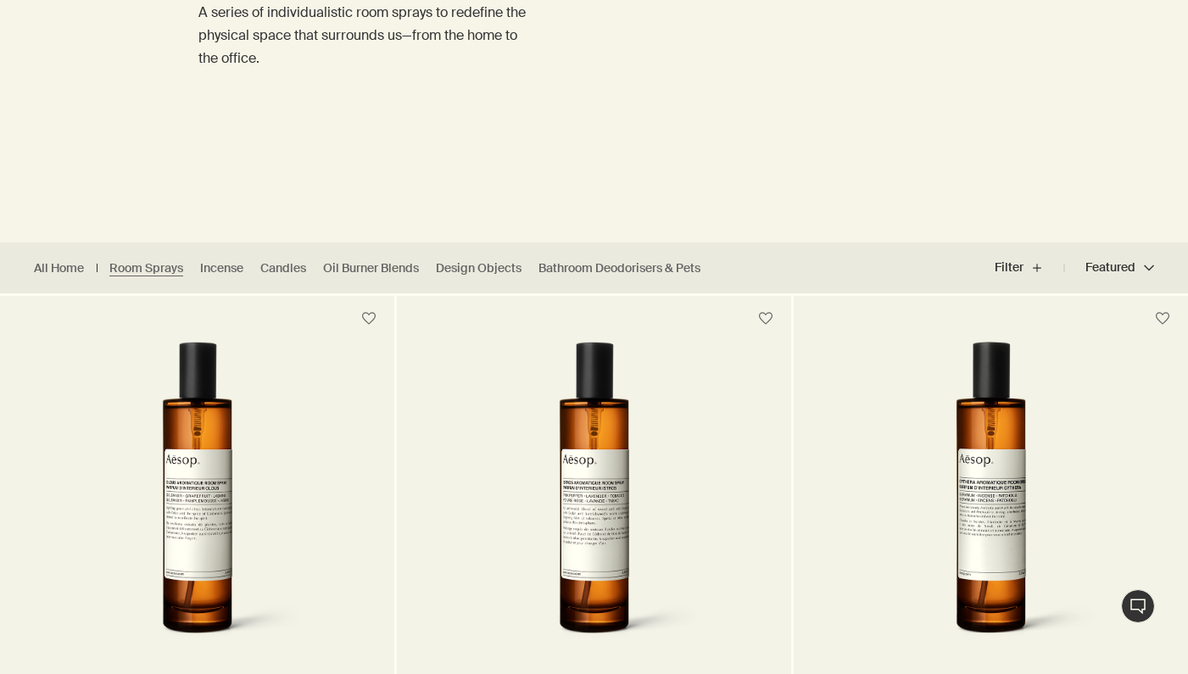
scroll to position [245, 0]
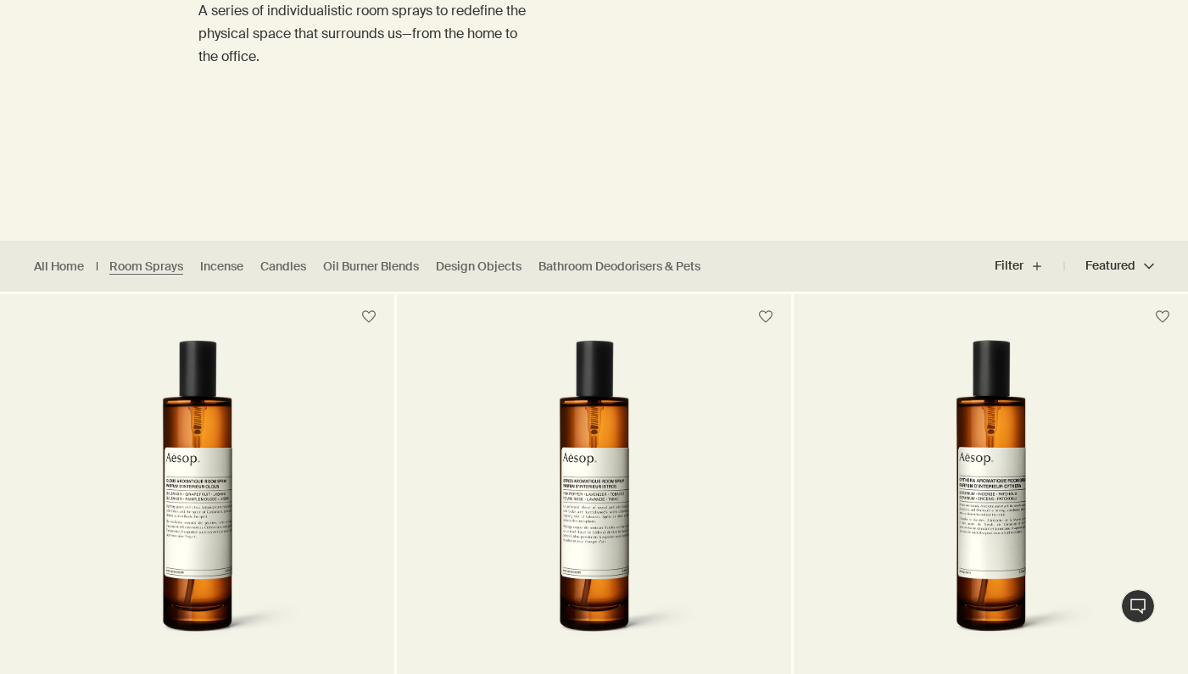
click at [262, 477] on img at bounding box center [197, 497] width 272 height 314
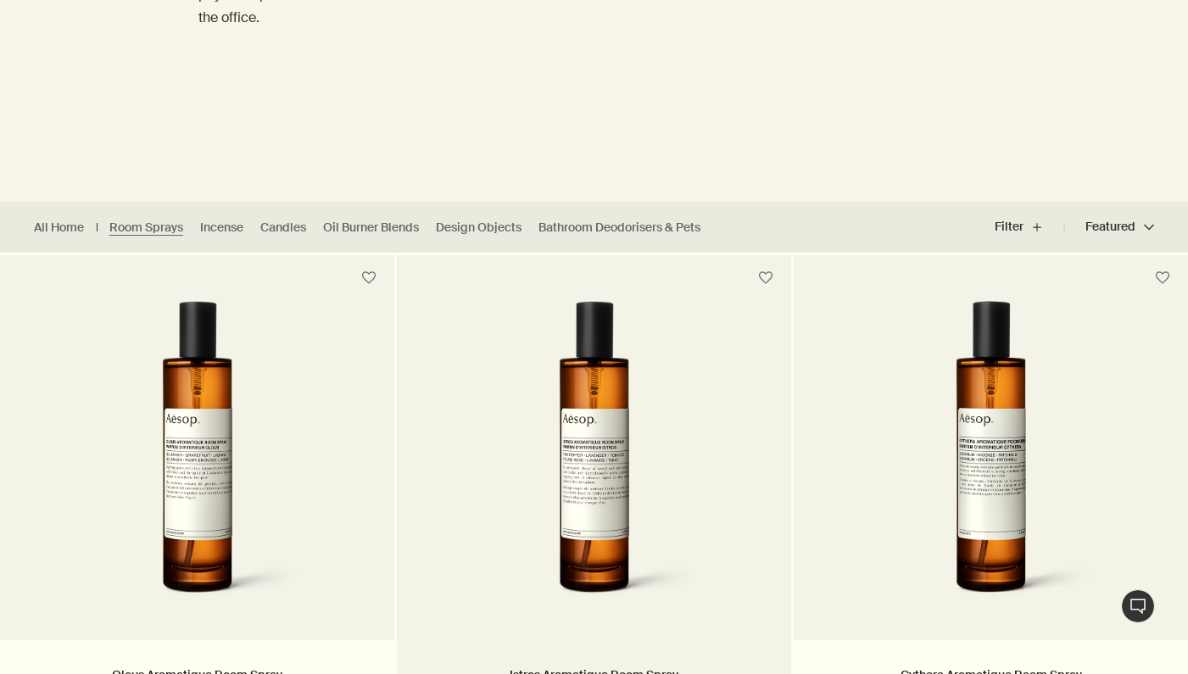
scroll to position [286, 0]
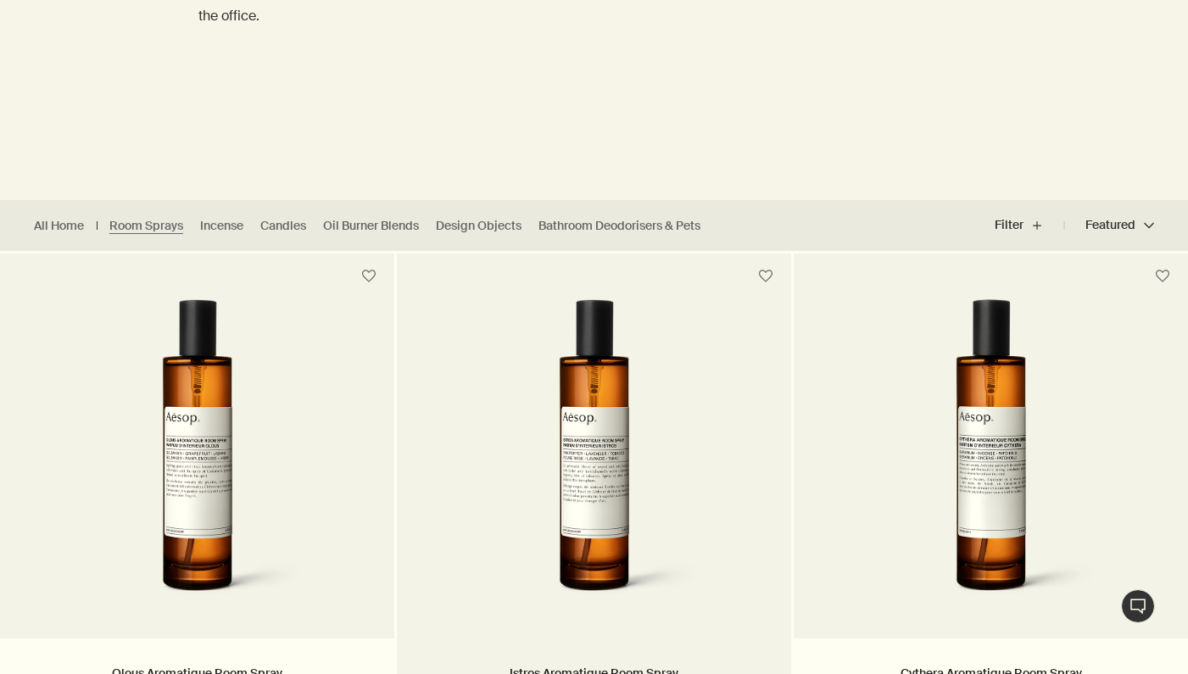
click at [597, 503] on img at bounding box center [594, 456] width 272 height 314
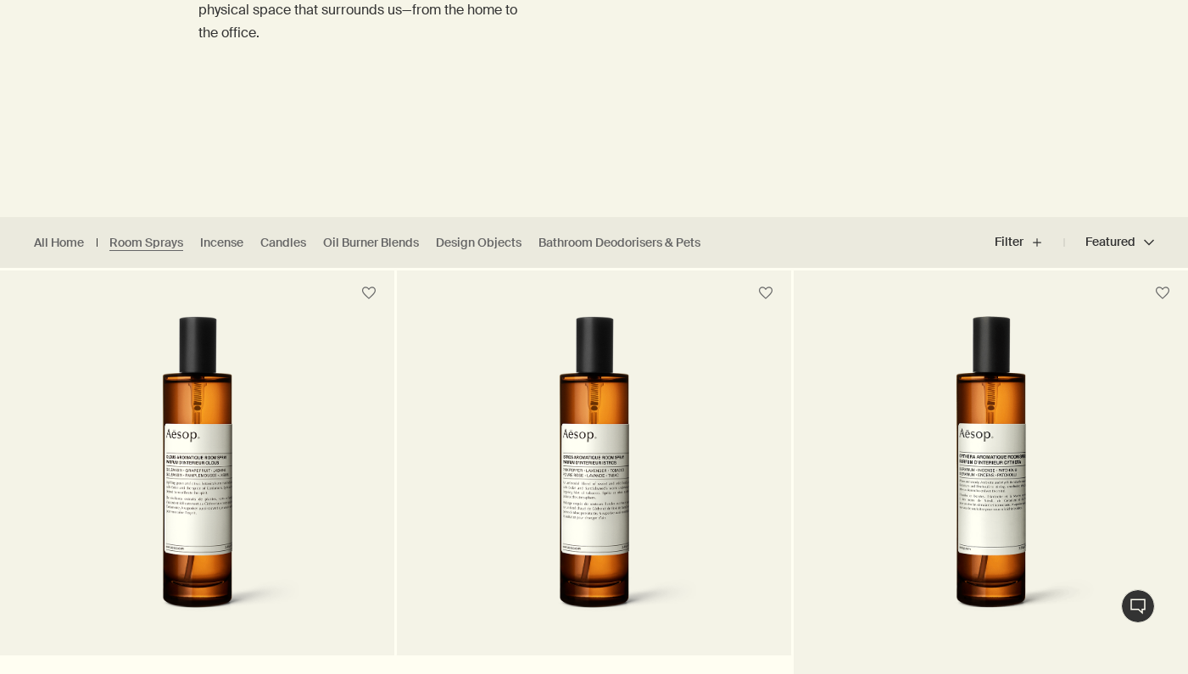
scroll to position [282, 0]
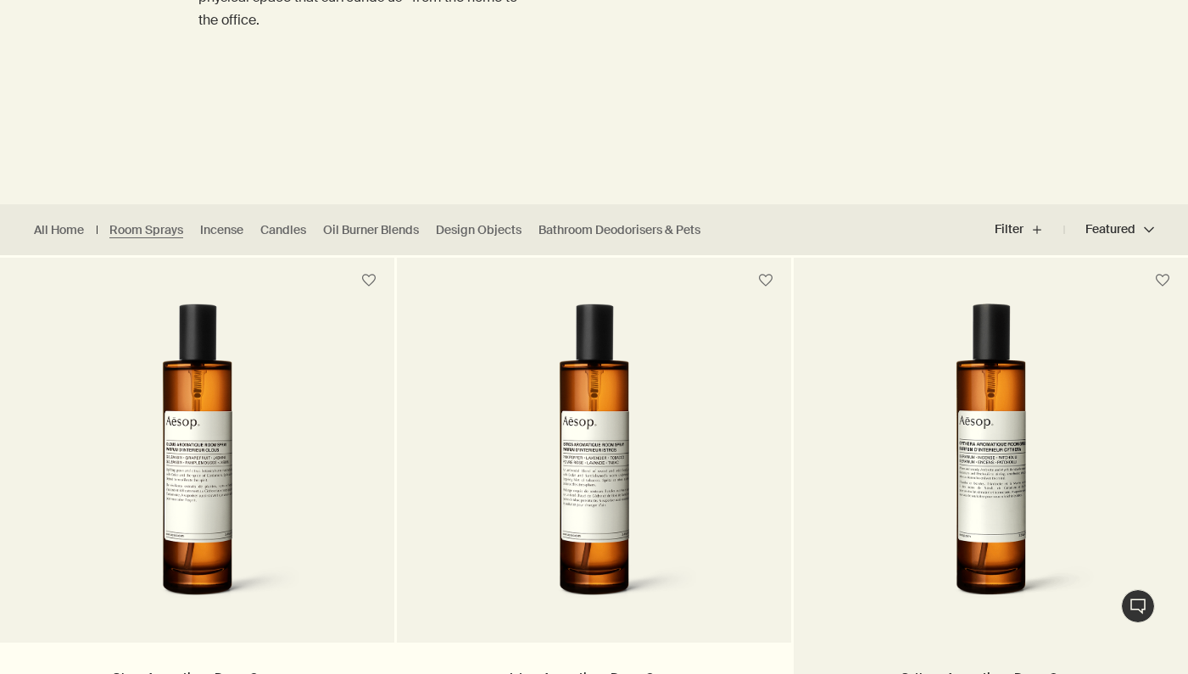
click at [1004, 500] on img at bounding box center [991, 461] width 272 height 314
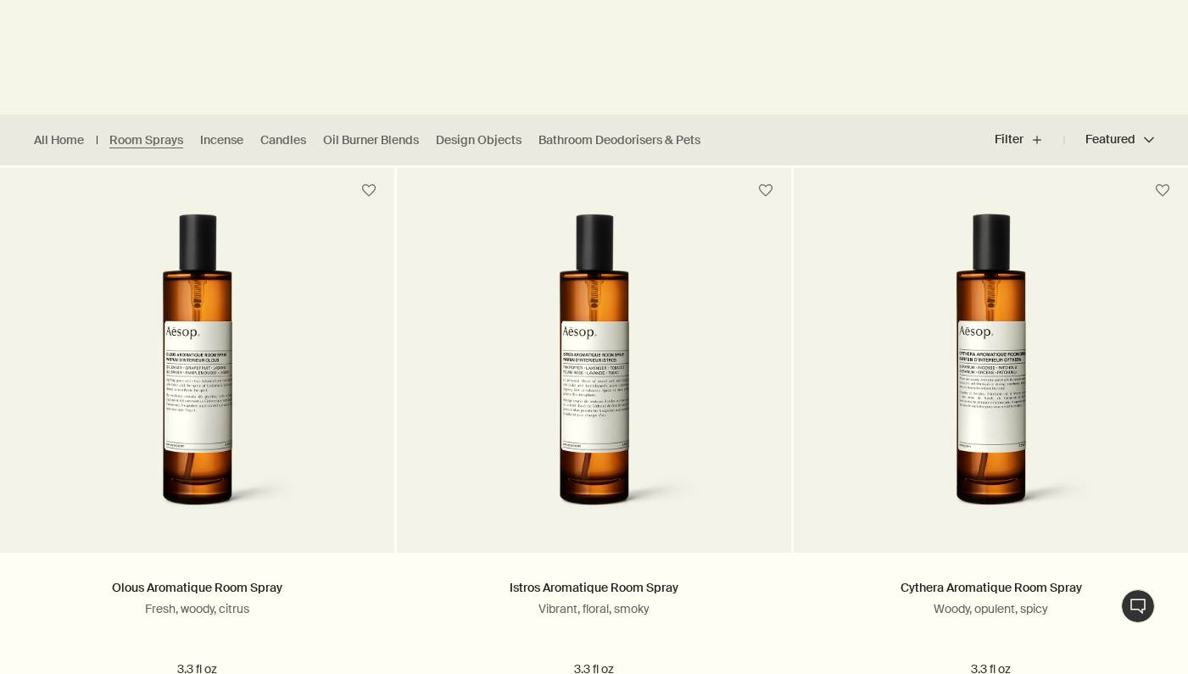
scroll to position [427, 0]
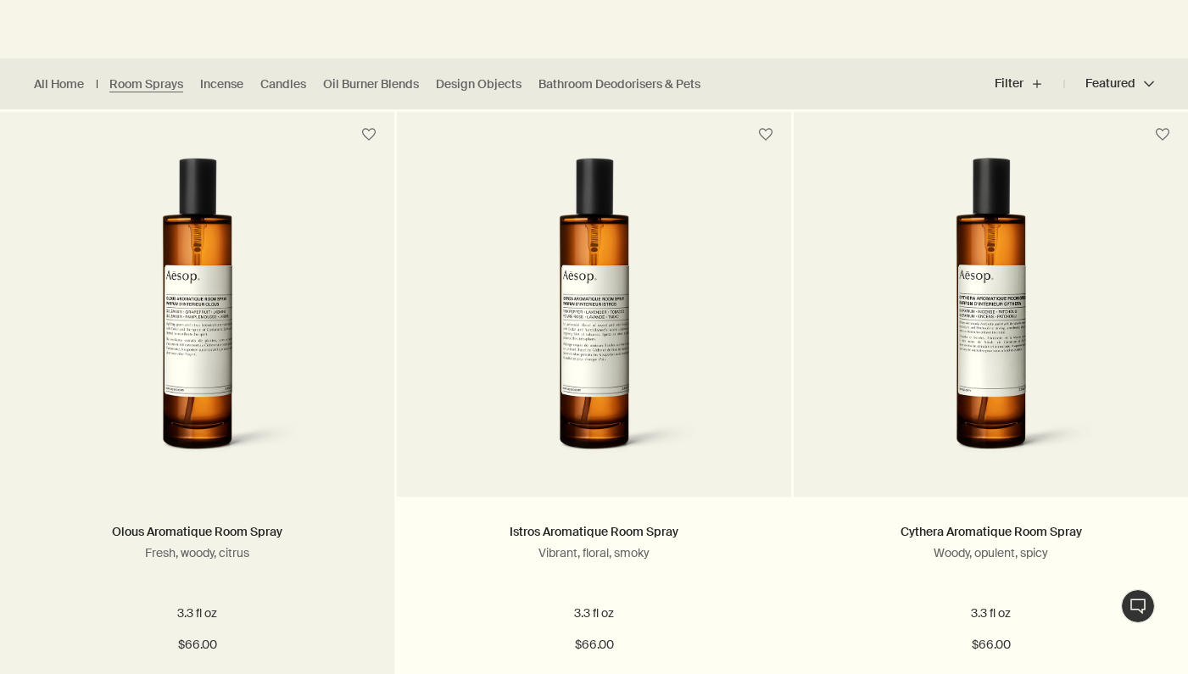
click at [176, 378] on img at bounding box center [197, 315] width 272 height 314
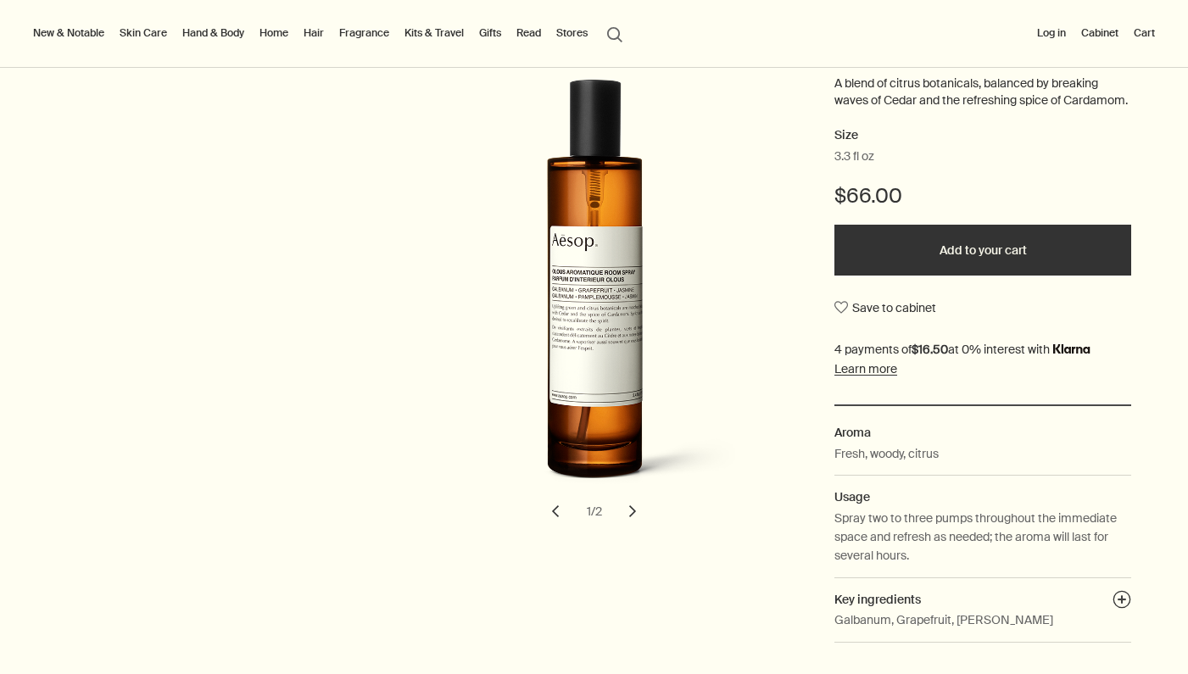
scroll to position [247, 0]
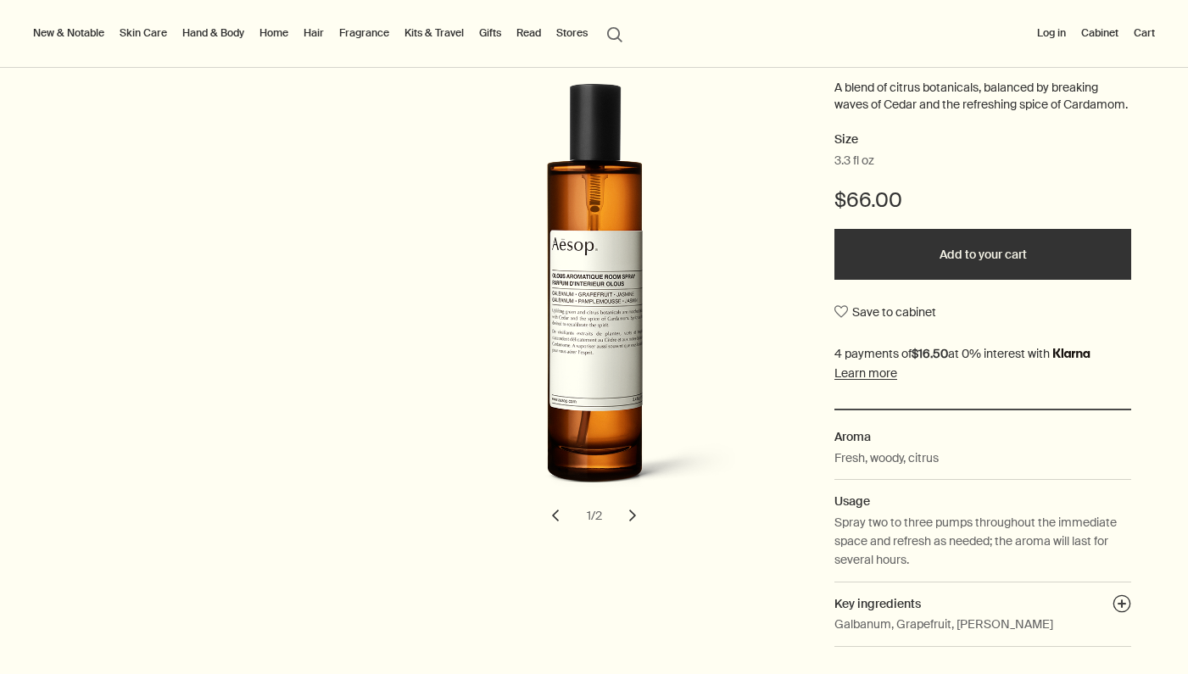
click at [634, 523] on button "chevron" at bounding box center [632, 515] width 37 height 37
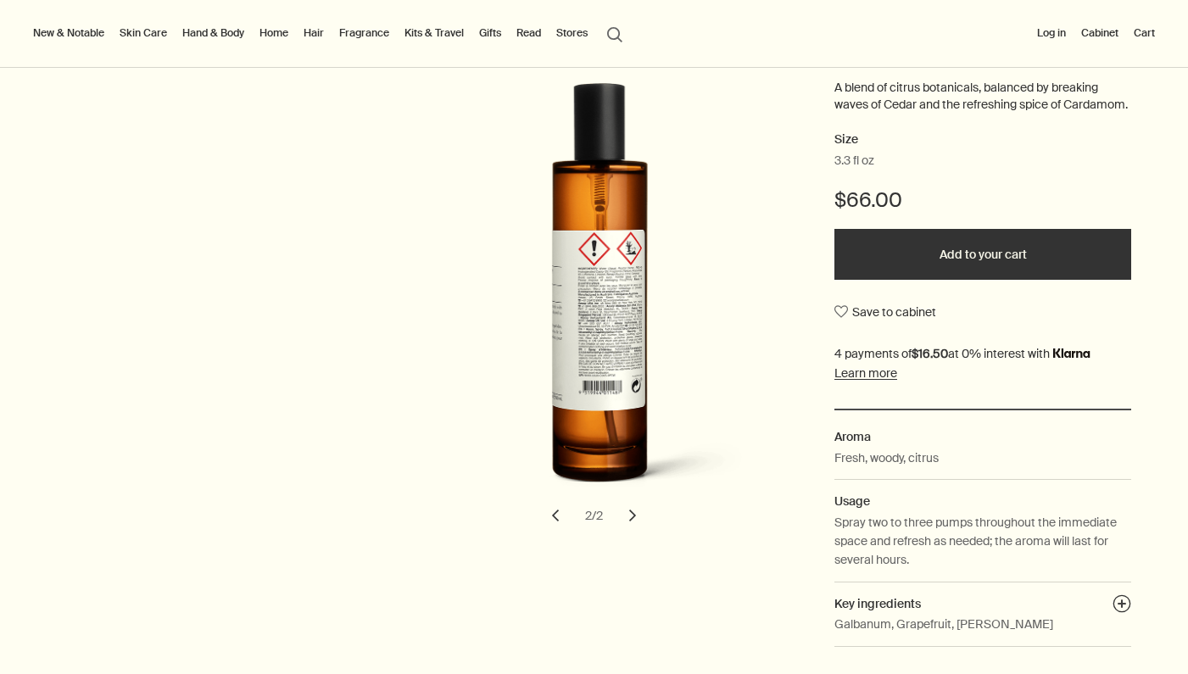
click at [634, 523] on button "chevron" at bounding box center [632, 515] width 37 height 37
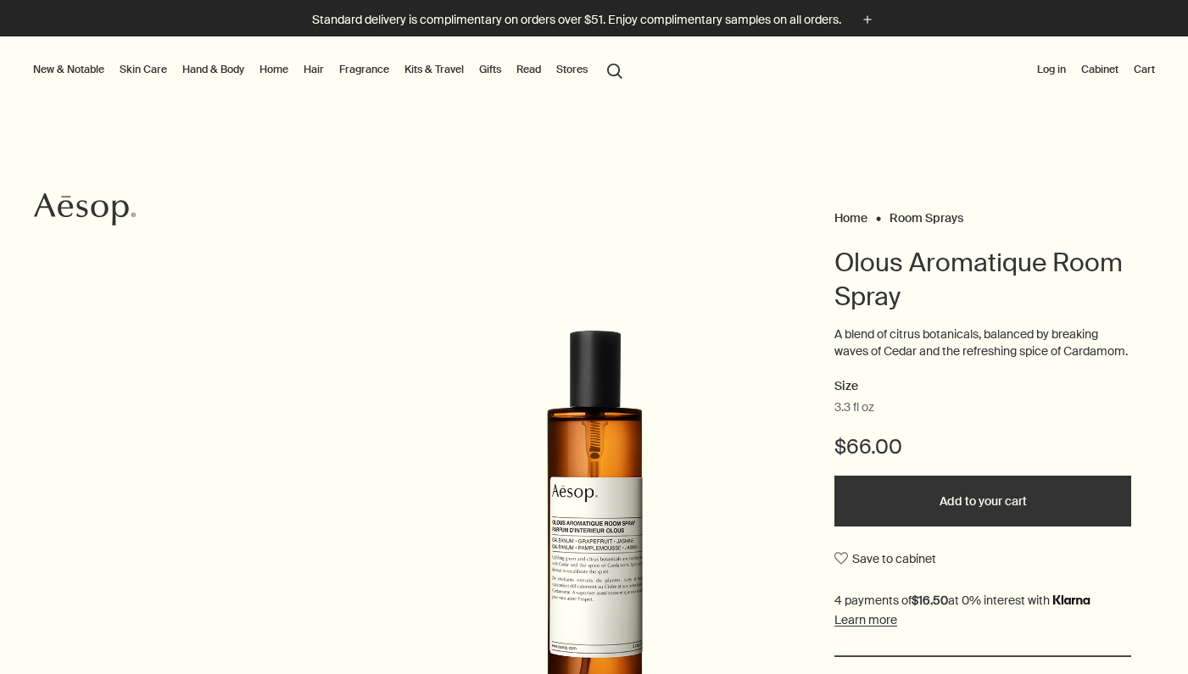
scroll to position [6, 0]
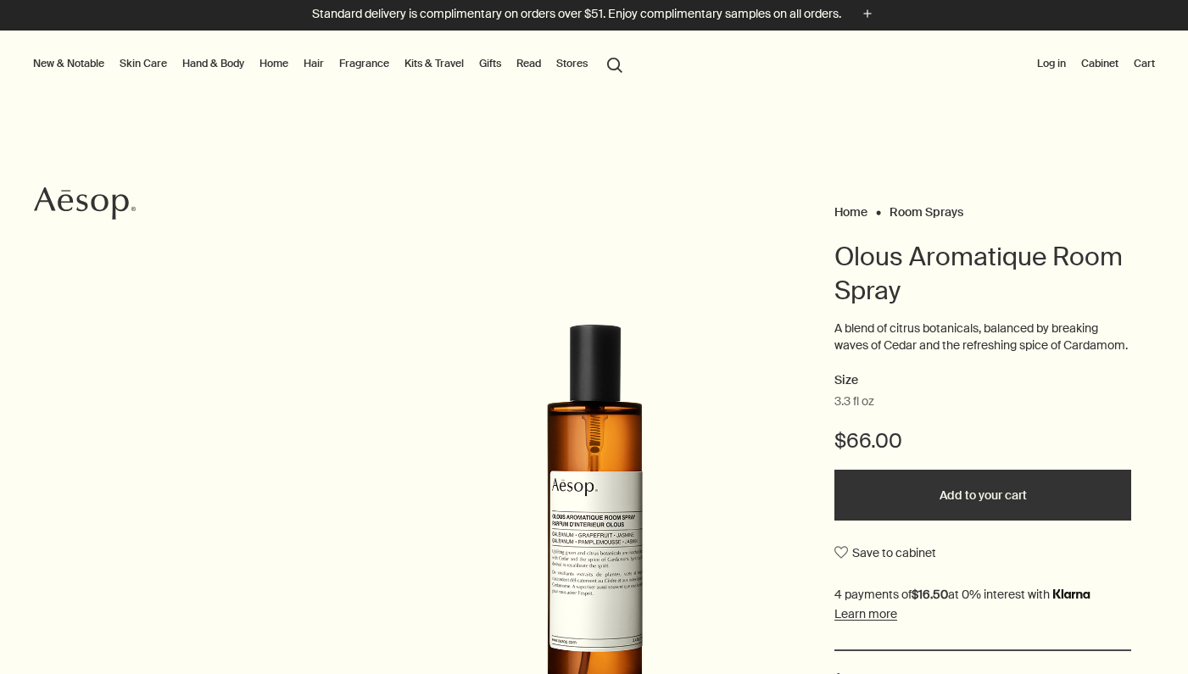
click at [1049, 67] on button "Log in" at bounding box center [1052, 63] width 36 height 20
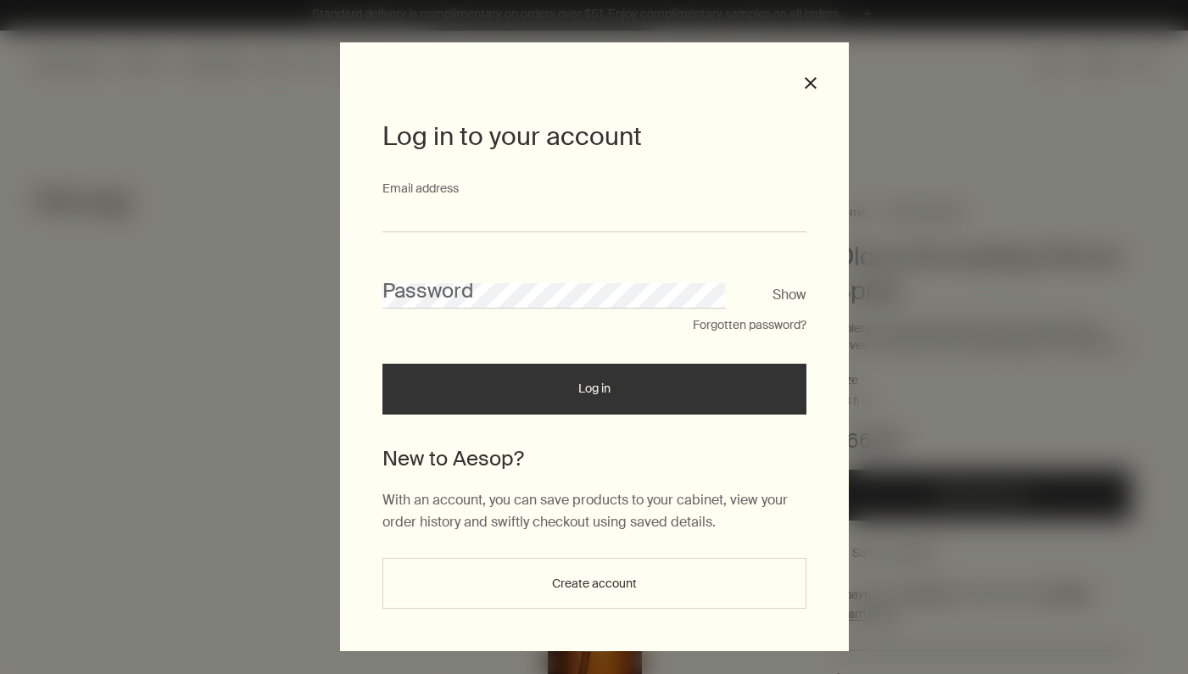
click at [570, 221] on input "Email address" at bounding box center [594, 216] width 424 height 31
type input "*"
type input "**********"
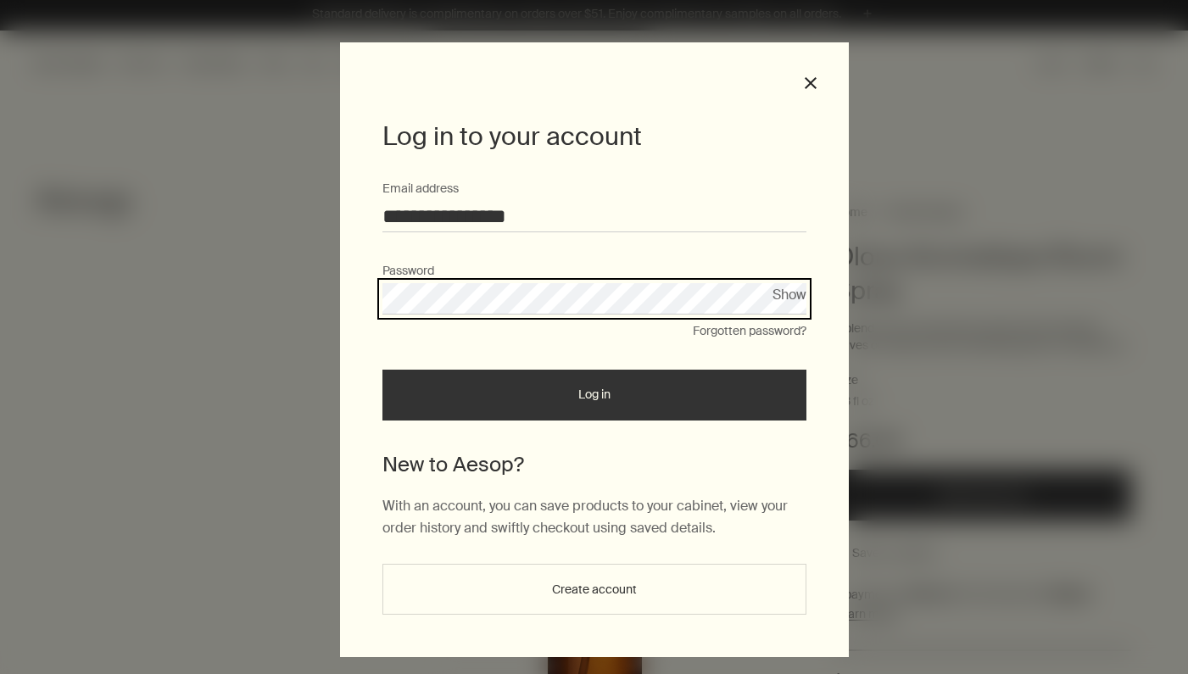
click at [594, 394] on button "Log in" at bounding box center [594, 395] width 424 height 51
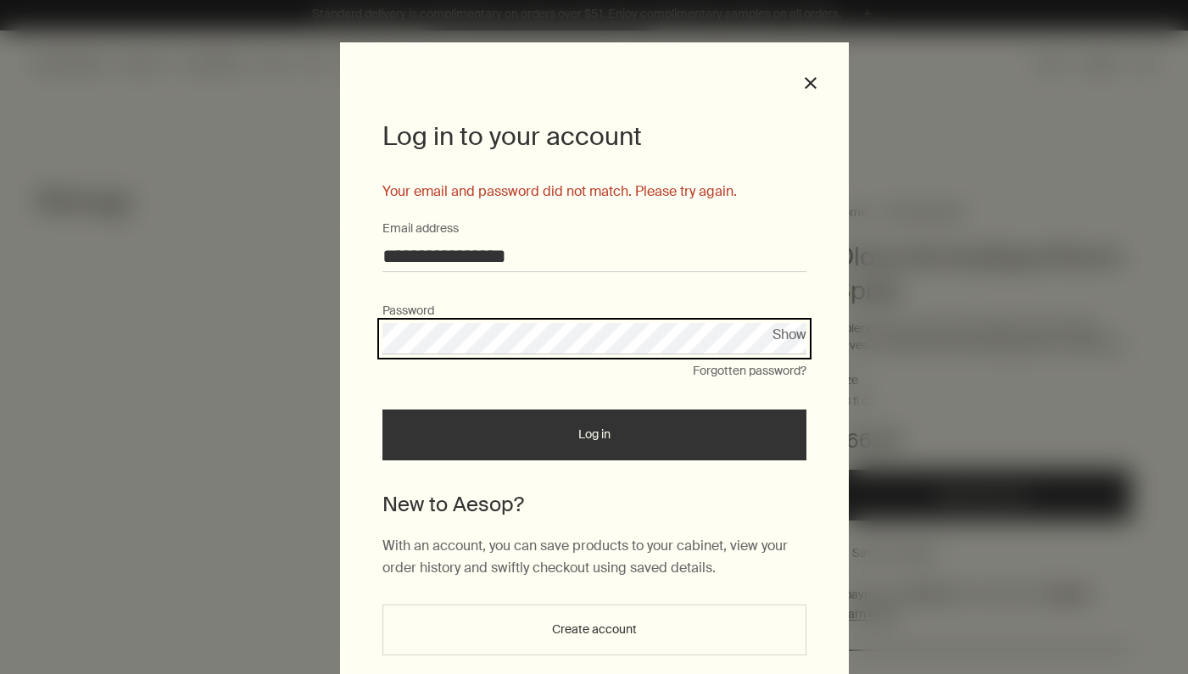
scroll to position [55, 0]
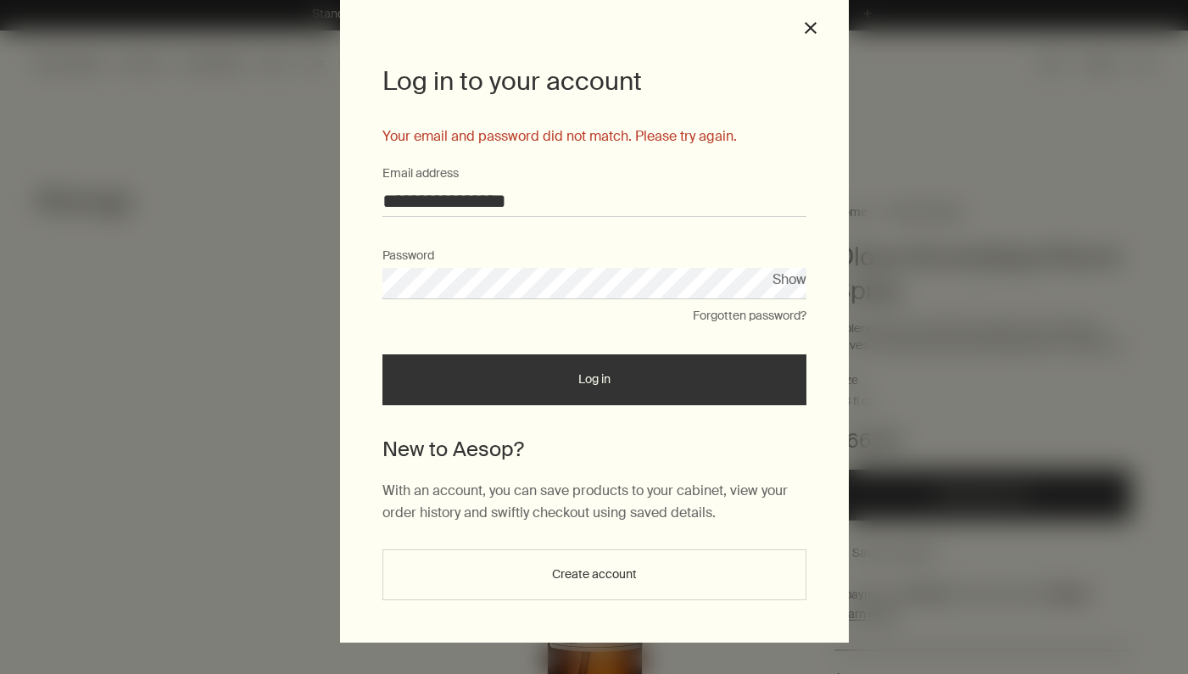
click at [704, 320] on button "Forgotten password?" at bounding box center [750, 316] width 114 height 17
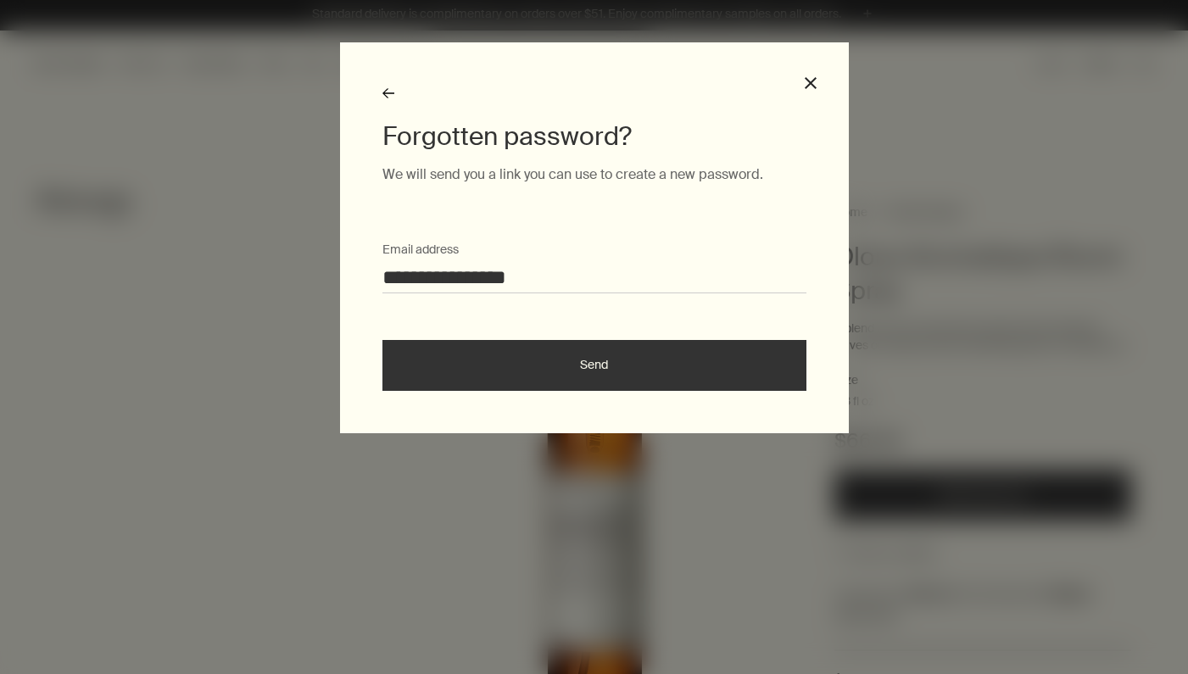
scroll to position [0, 0]
click at [567, 363] on button "Send" at bounding box center [594, 365] width 424 height 51
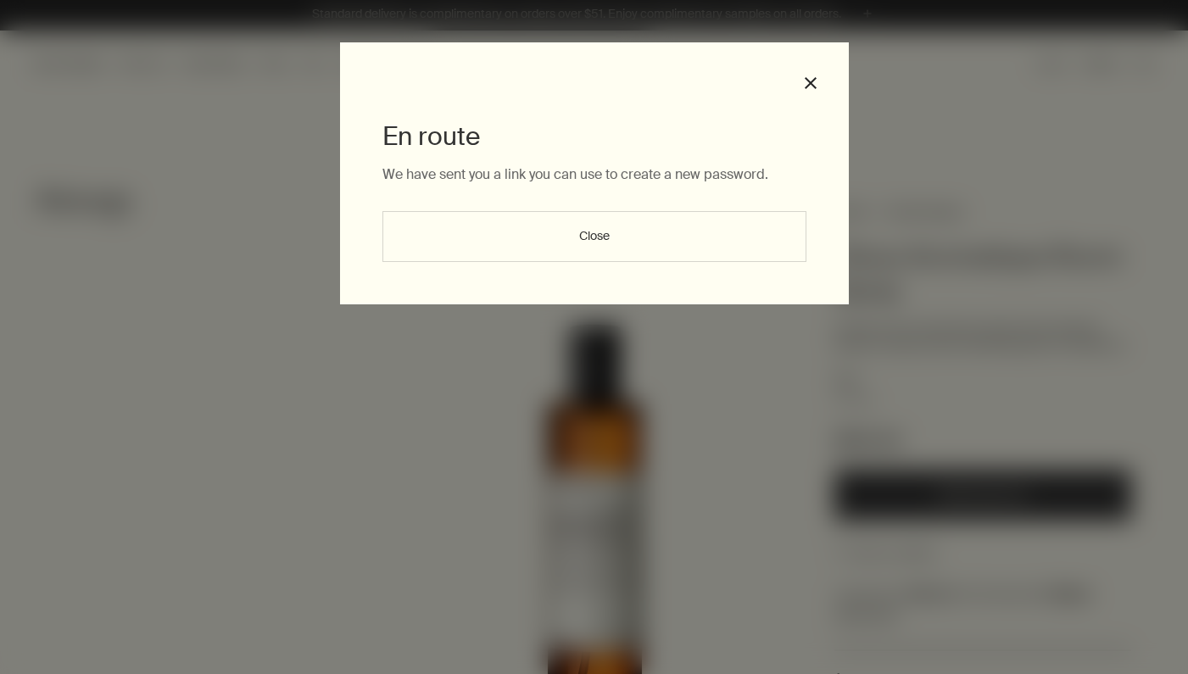
click at [562, 229] on button "Close" at bounding box center [594, 236] width 424 height 51
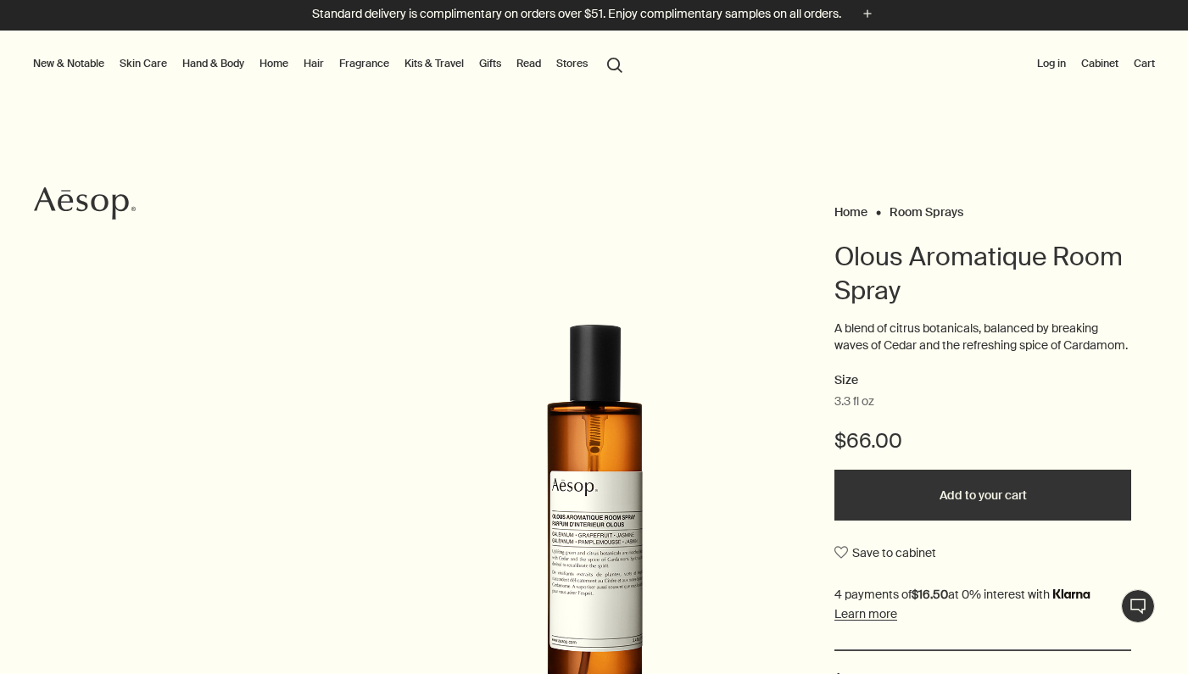
click at [1053, 54] on button "Log in" at bounding box center [1052, 63] width 36 height 20
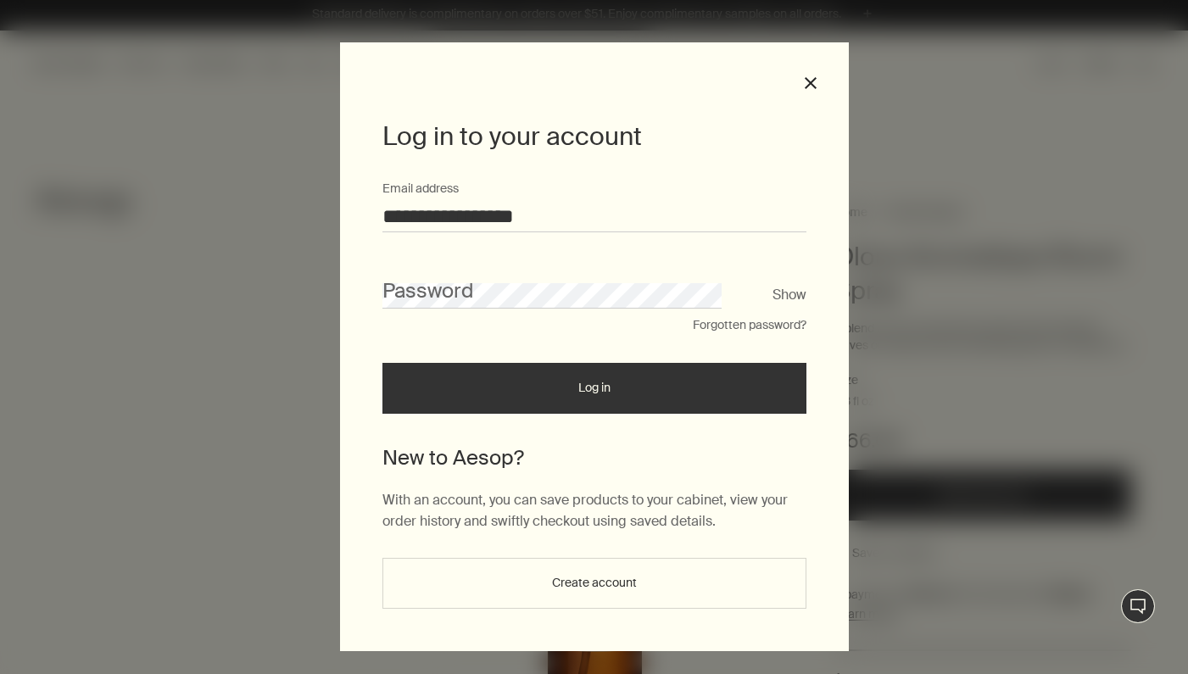
type input "**********"
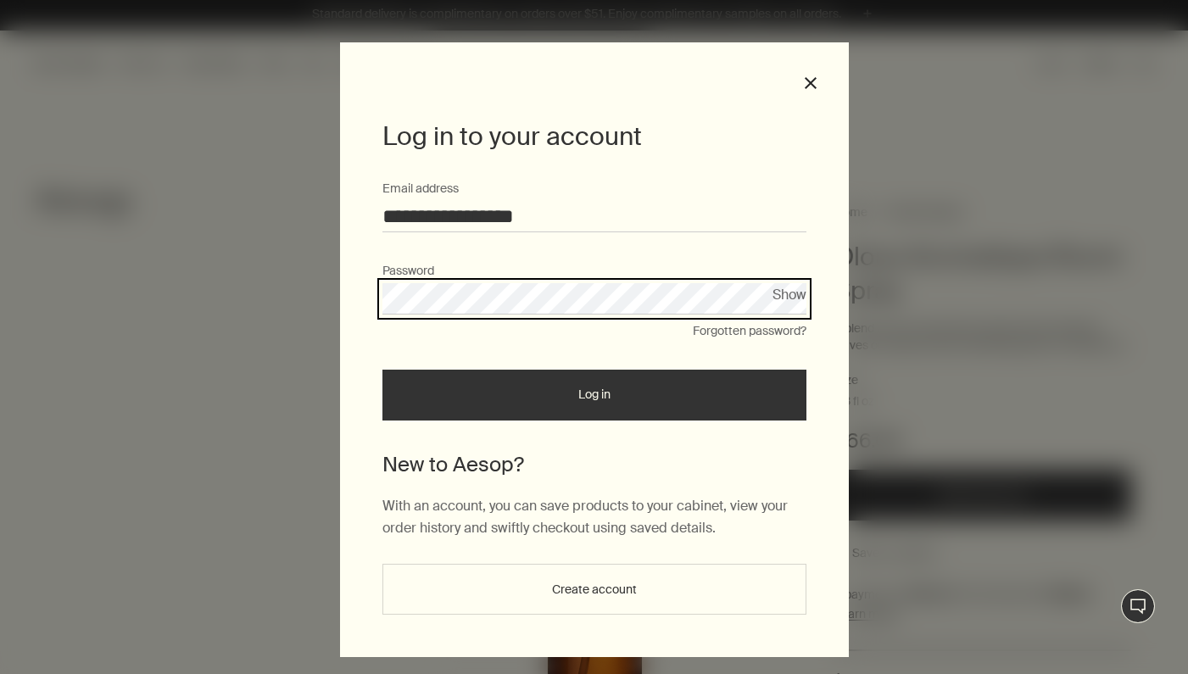
click at [594, 394] on button "Log in" at bounding box center [594, 395] width 424 height 51
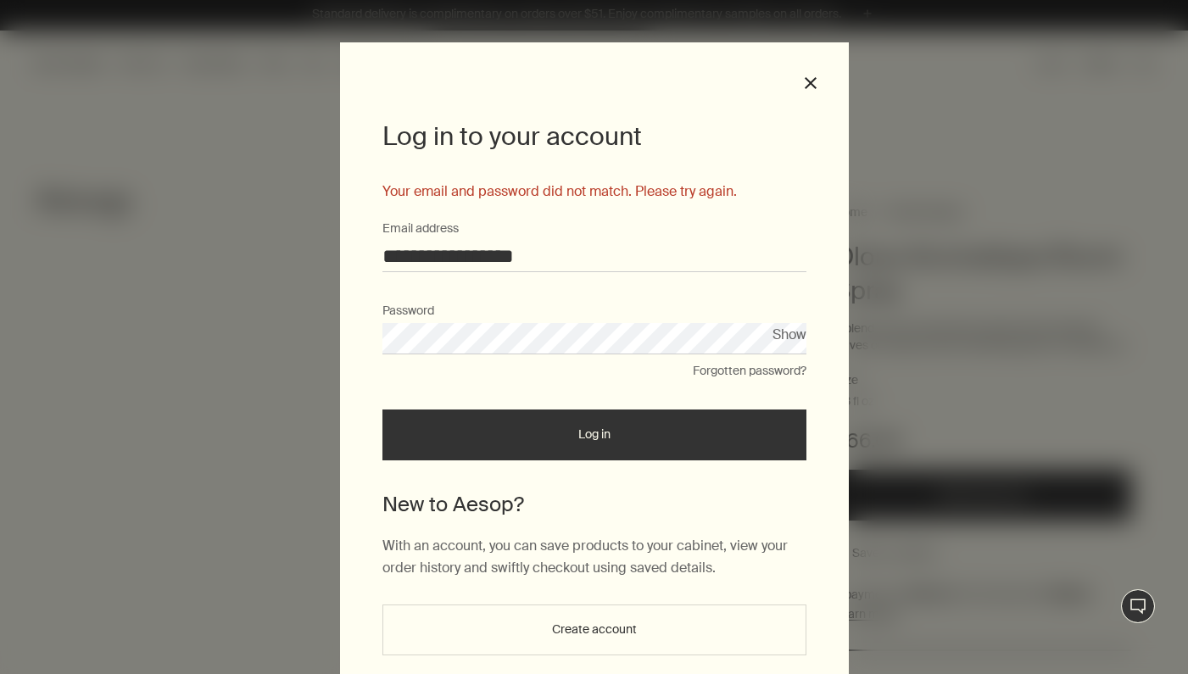
click at [714, 368] on button "Forgotten password?" at bounding box center [750, 371] width 114 height 17
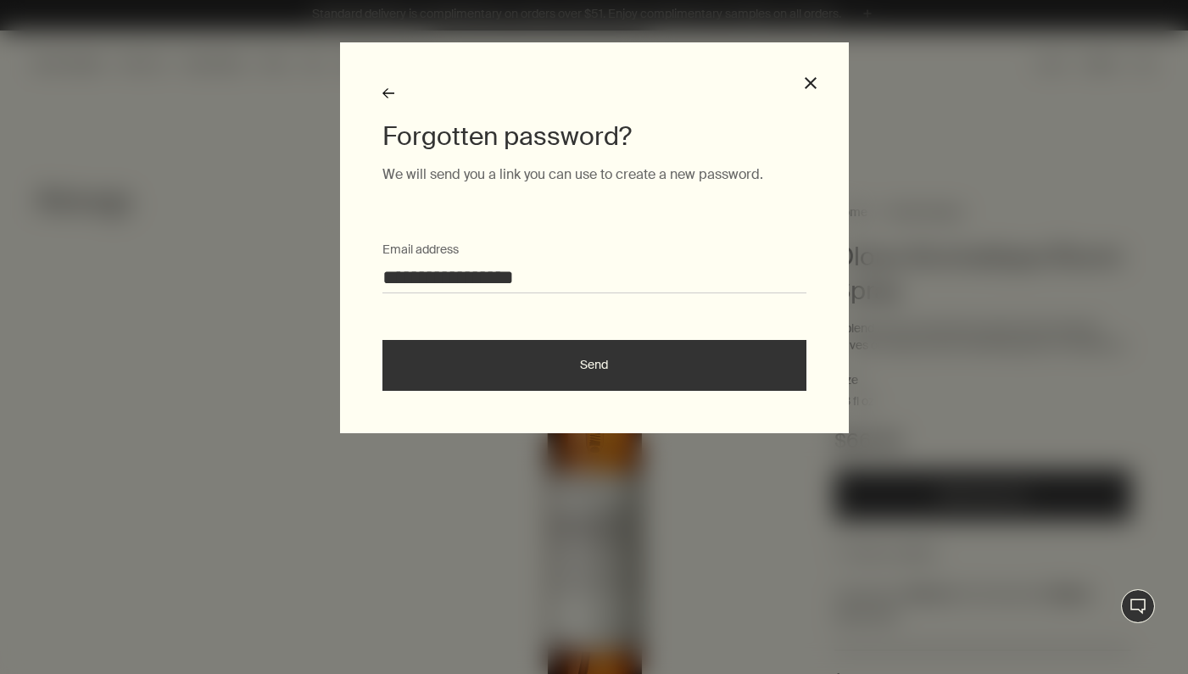
click at [656, 370] on button "Send" at bounding box center [594, 365] width 424 height 51
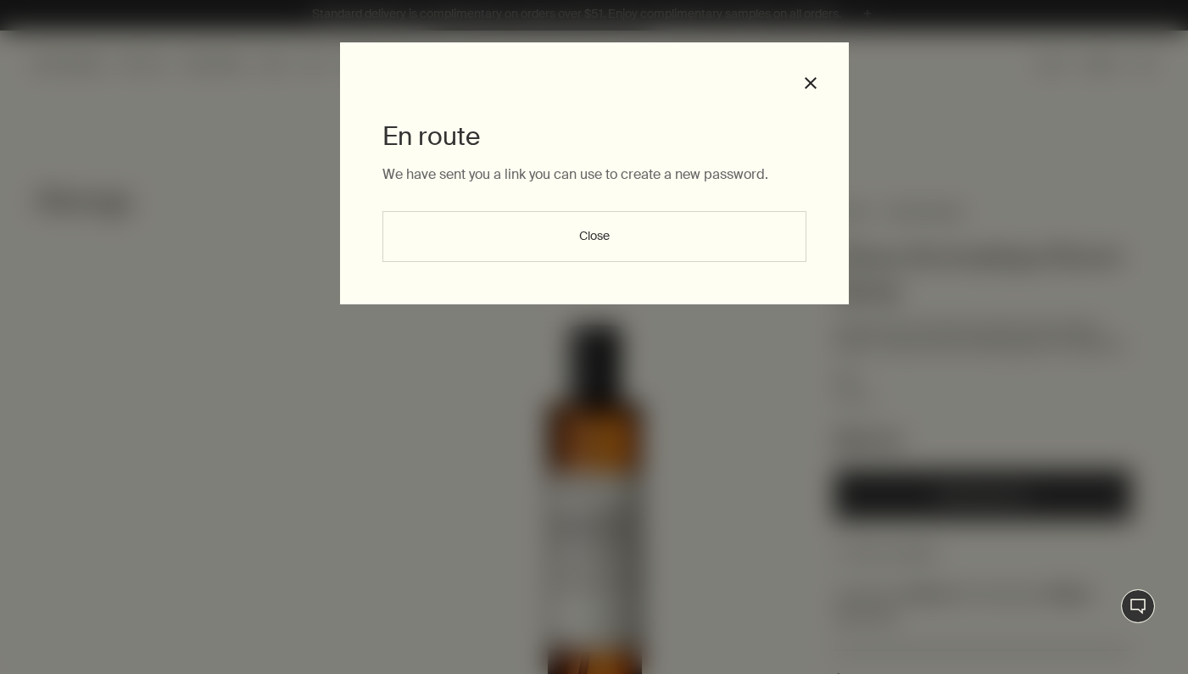
click at [599, 229] on button "Close" at bounding box center [594, 236] width 424 height 51
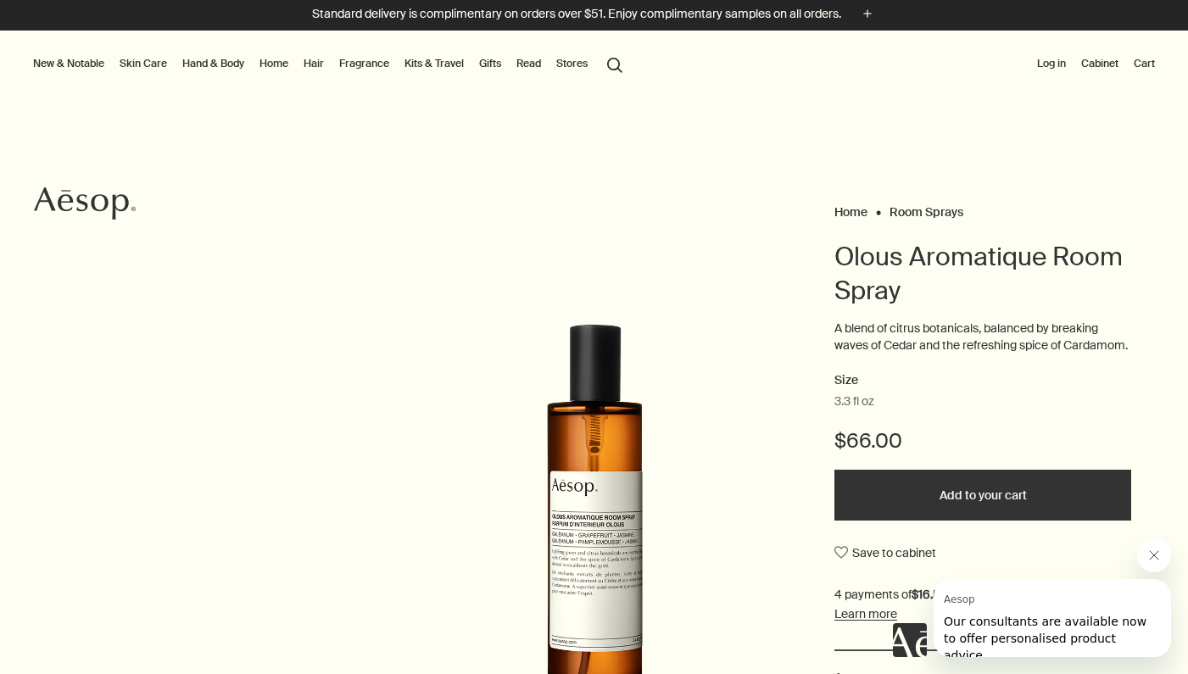
click at [1045, 68] on button "Log in" at bounding box center [1052, 63] width 36 height 20
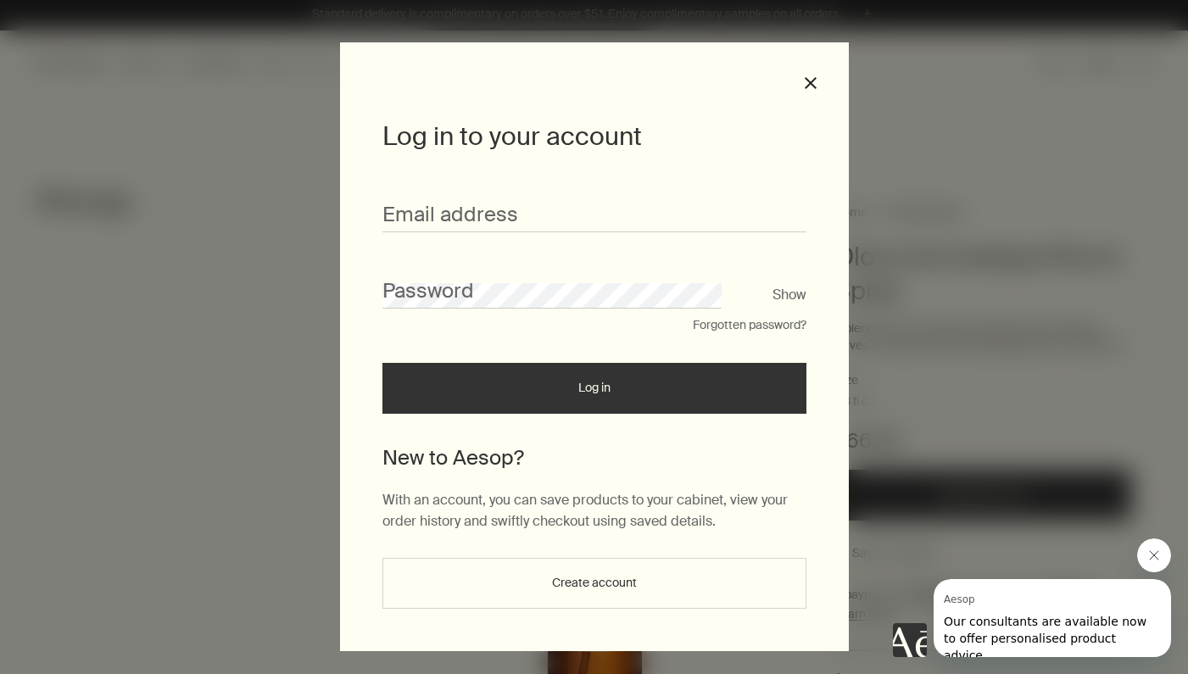
click at [598, 585] on button "Create account" at bounding box center [594, 583] width 424 height 51
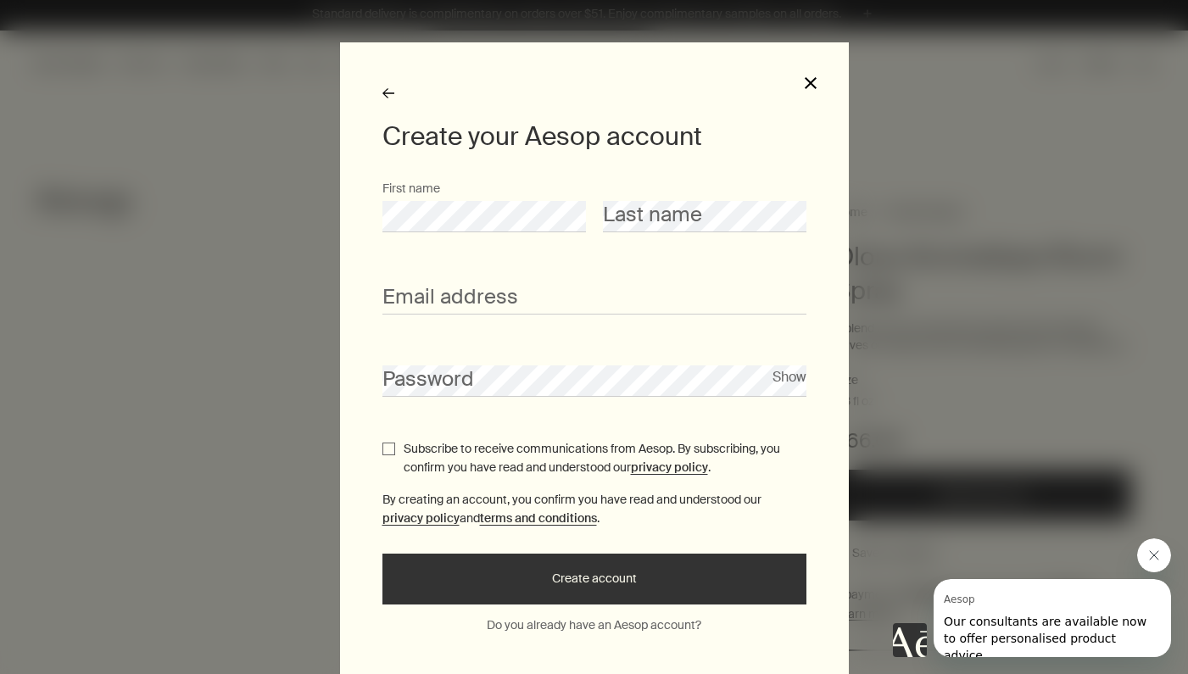
click at [811, 84] on button "close" at bounding box center [810, 82] width 15 height 15
